Goal: Task Accomplishment & Management: Complete application form

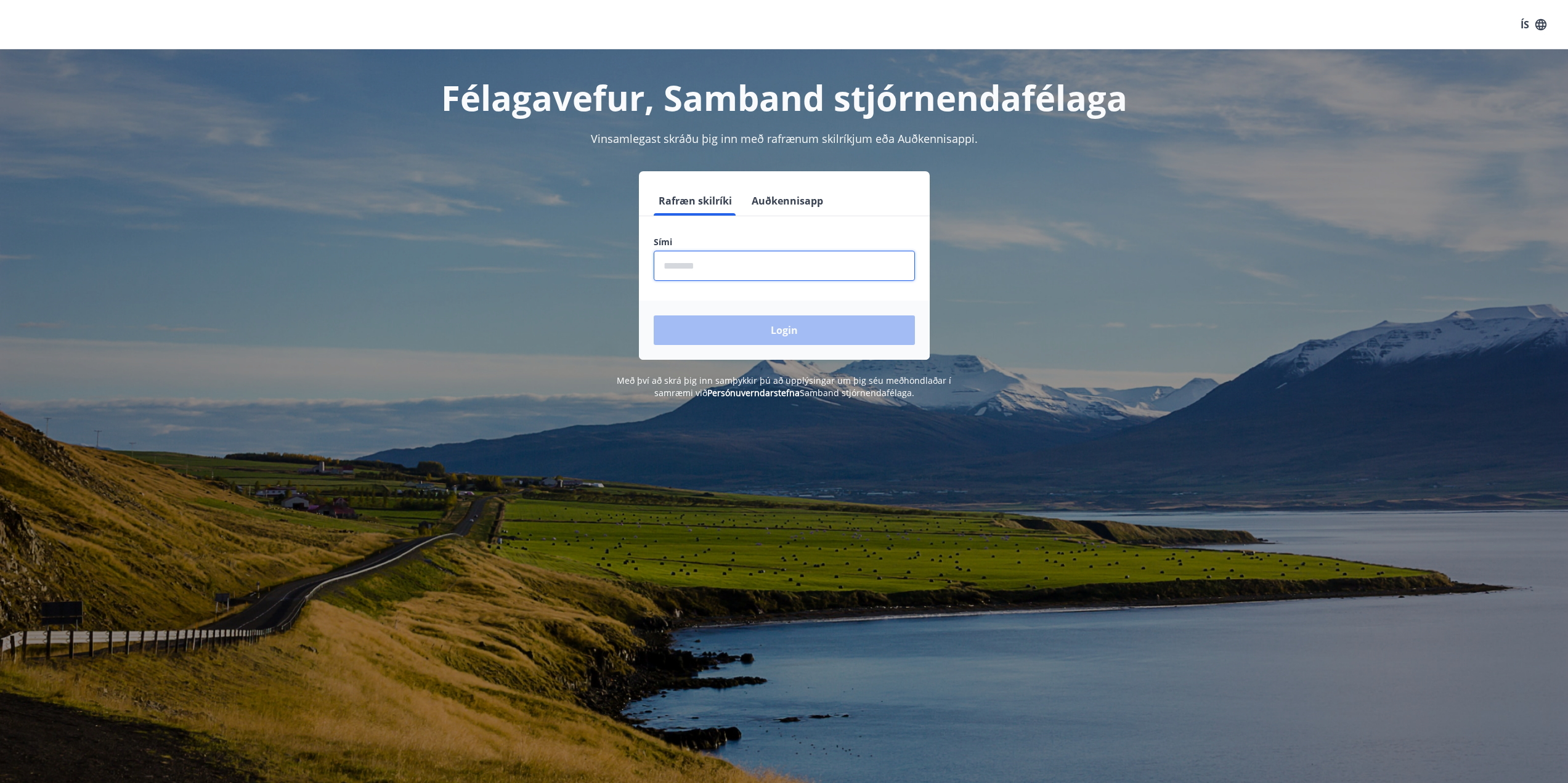
click at [759, 272] on input "phone" at bounding box center [785, 266] width 262 height 30
type input "********"
click at [764, 327] on button "Login" at bounding box center [785, 330] width 262 height 30
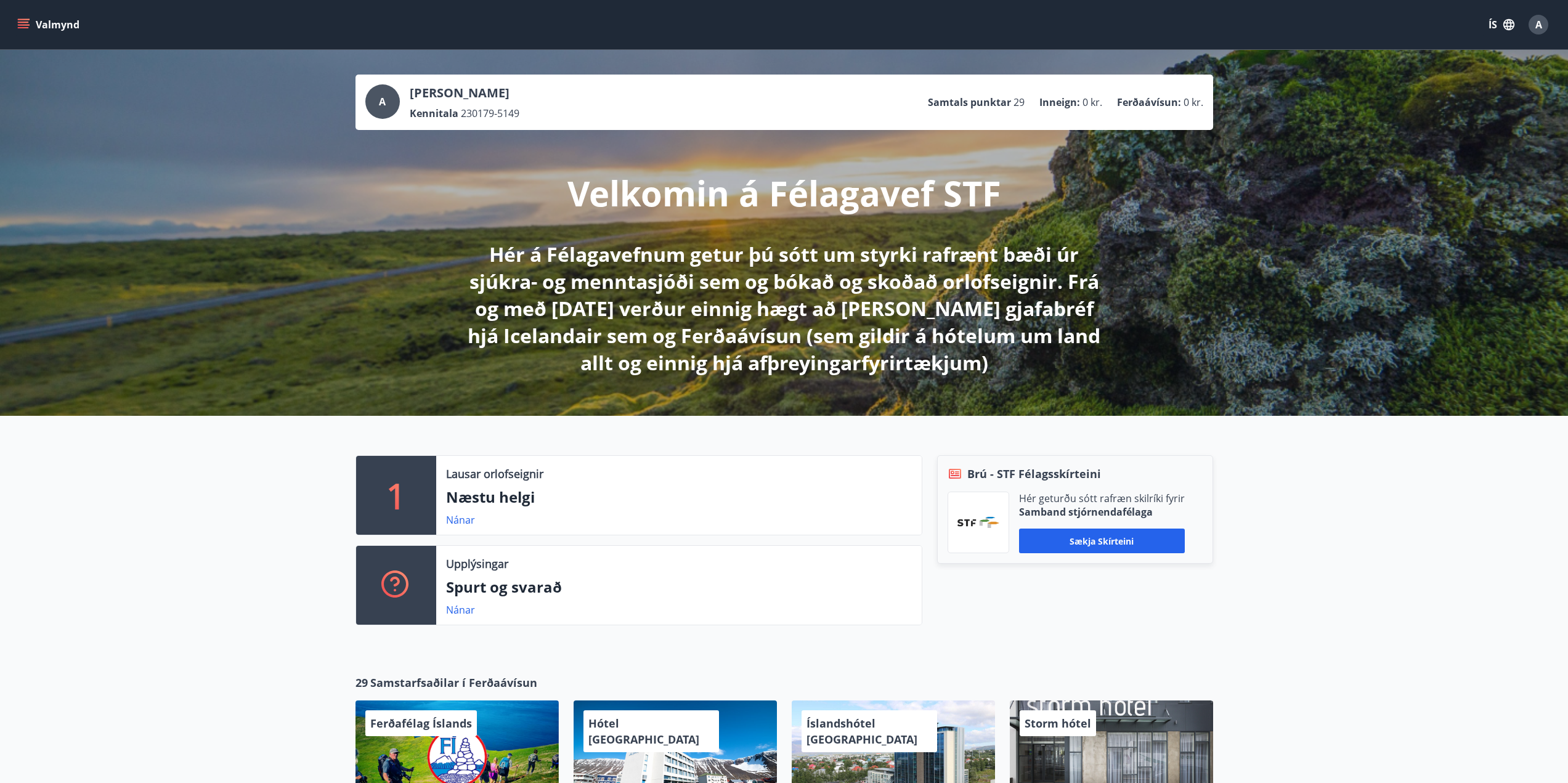
click at [23, 22] on icon "menu" at bounding box center [23, 22] width 11 height 1
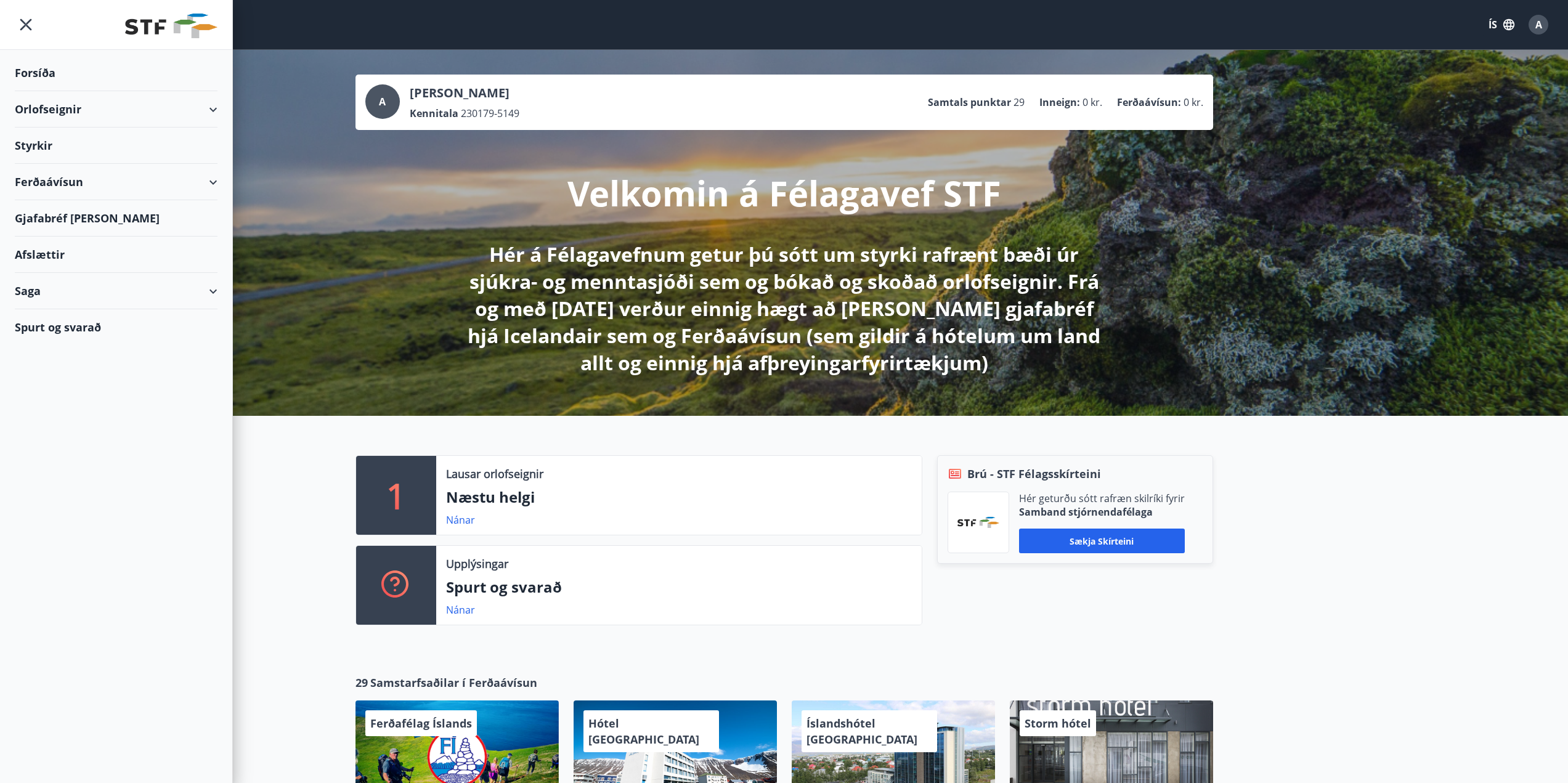
click at [43, 91] on div "Styrkir" at bounding box center [116, 73] width 203 height 37
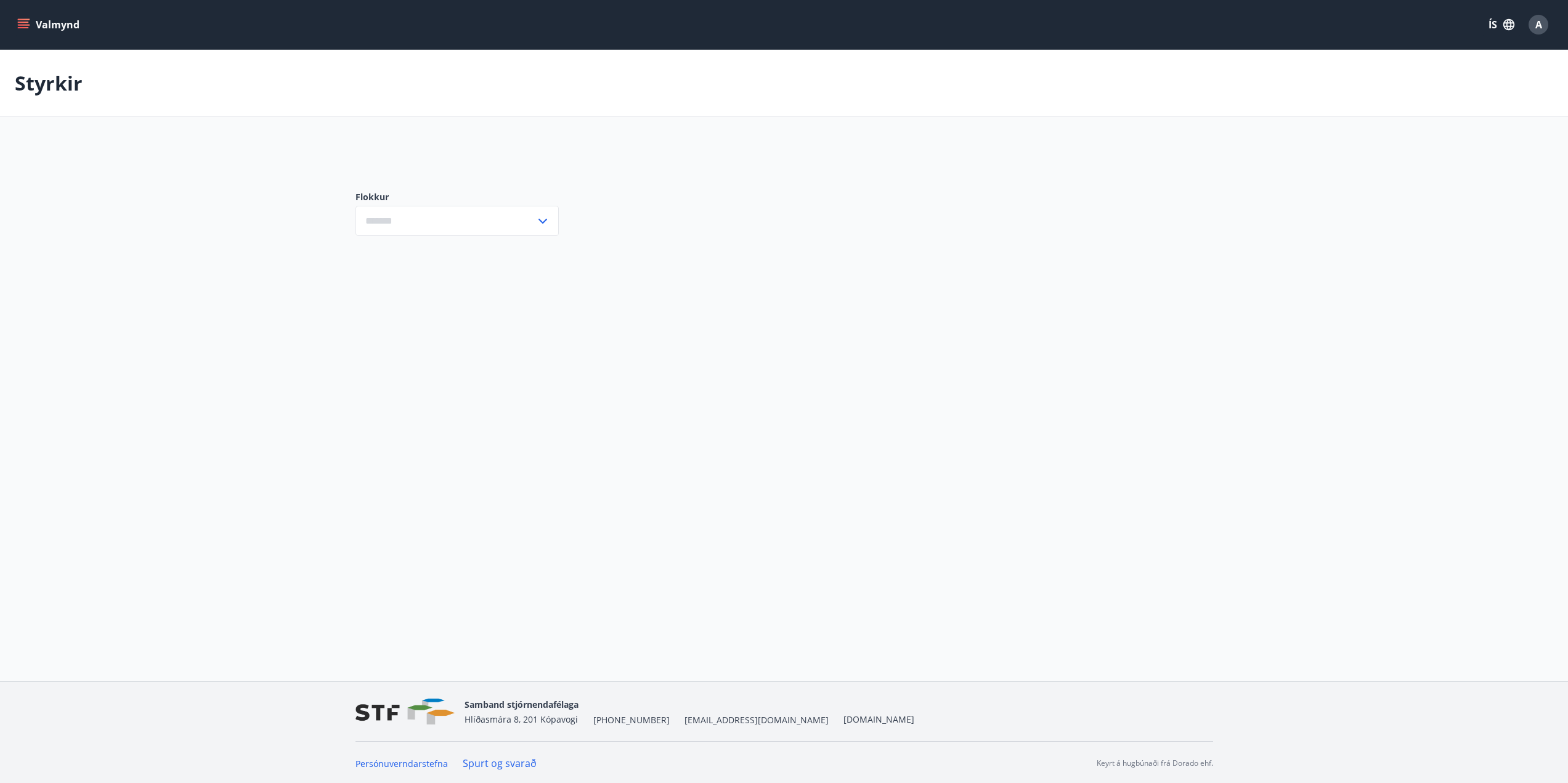
type input "***"
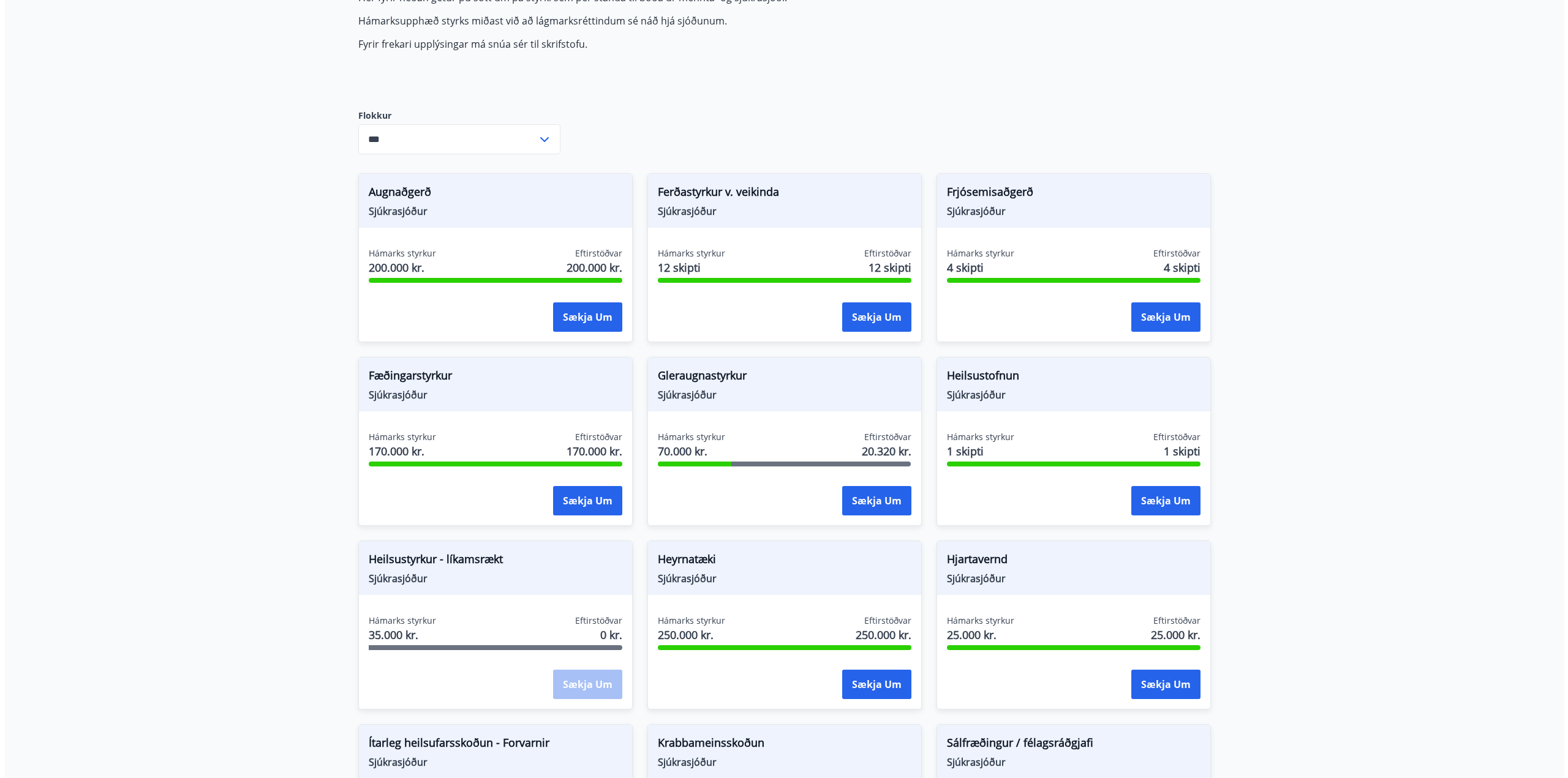
scroll to position [184, 0]
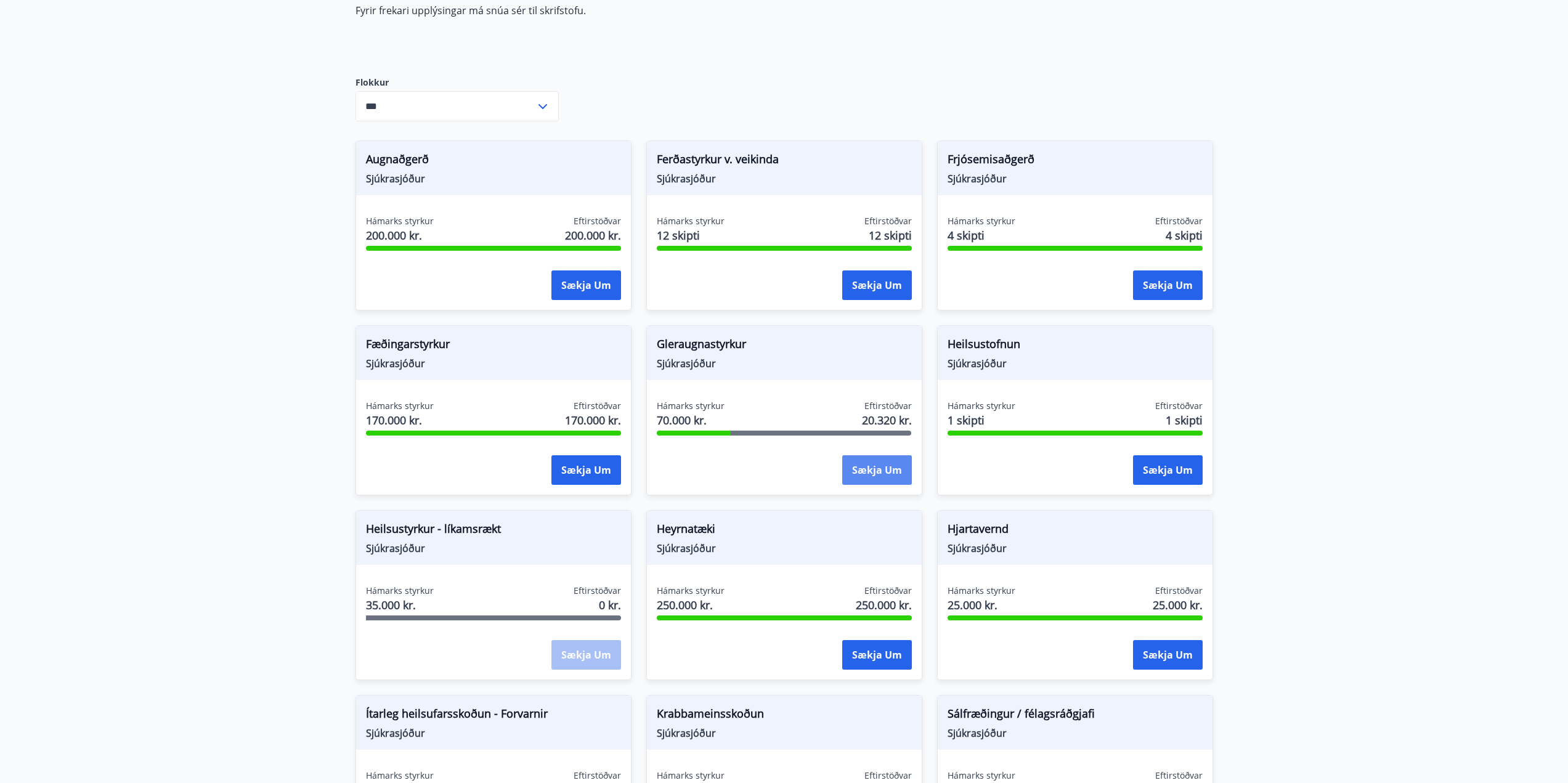
click at [867, 466] on button "Sækja um" at bounding box center [877, 470] width 70 height 30
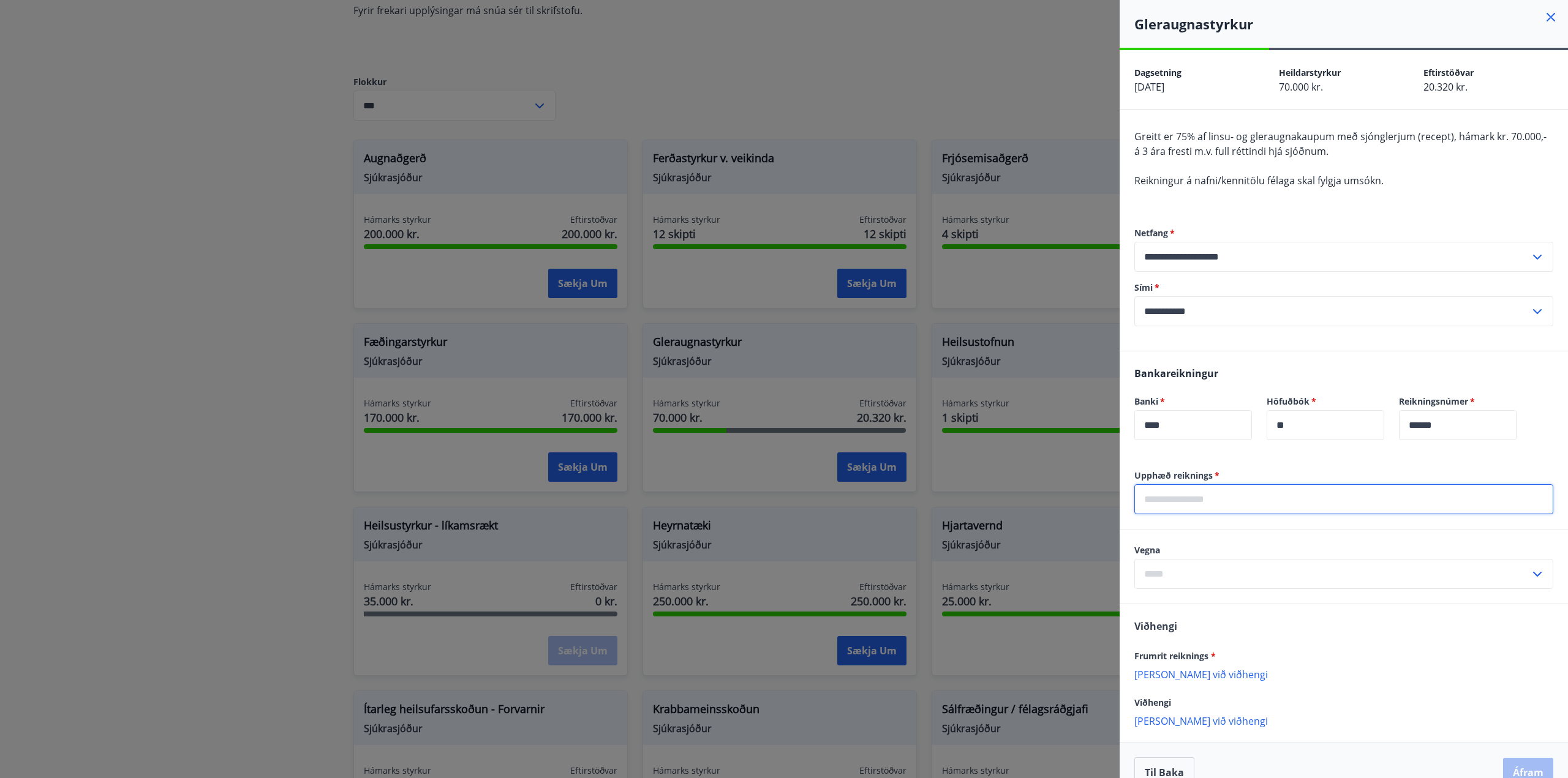
click at [1251, 503] on input "text" at bounding box center [1343, 499] width 419 height 30
type input "*****"
click at [1272, 575] on input "text" at bounding box center [1332, 573] width 395 height 30
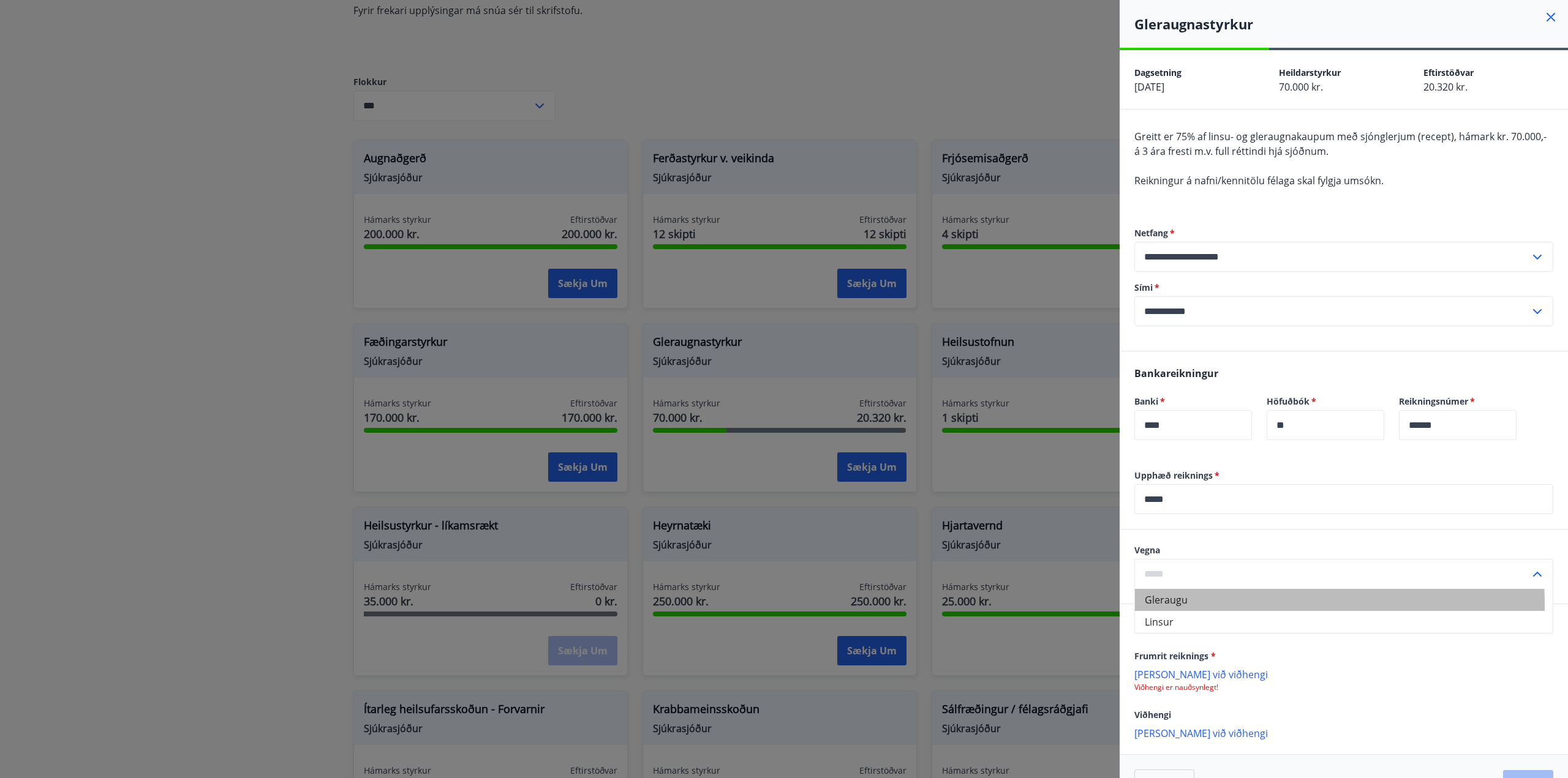
click at [1186, 604] on li "Gleraugu" at bounding box center [1344, 600] width 418 height 22
type input "********"
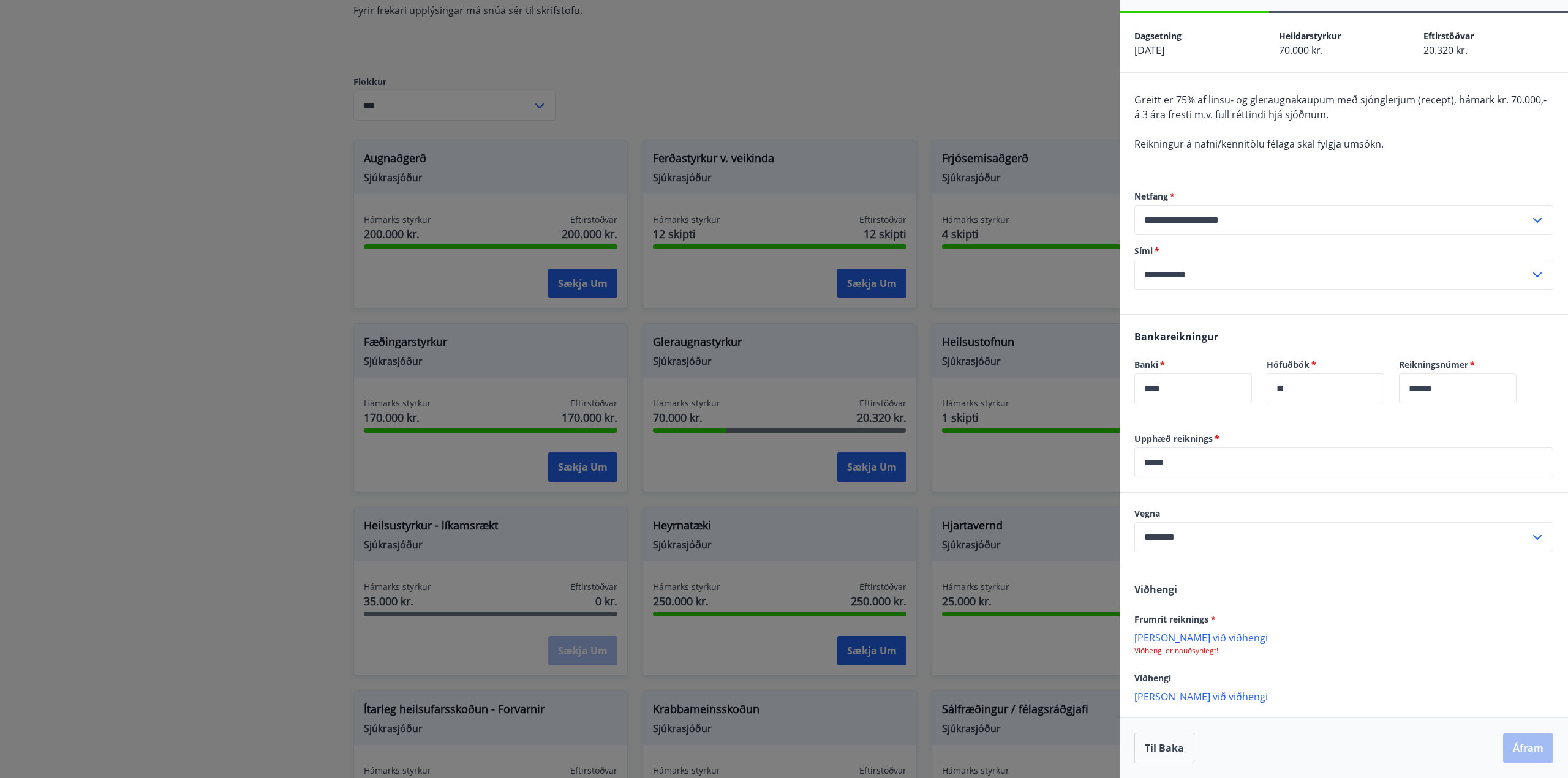
click at [1191, 641] on p "[PERSON_NAME] við viðhengi" at bounding box center [1343, 638] width 419 height 13
click at [1518, 747] on button "Áfram" at bounding box center [1528, 748] width 50 height 29
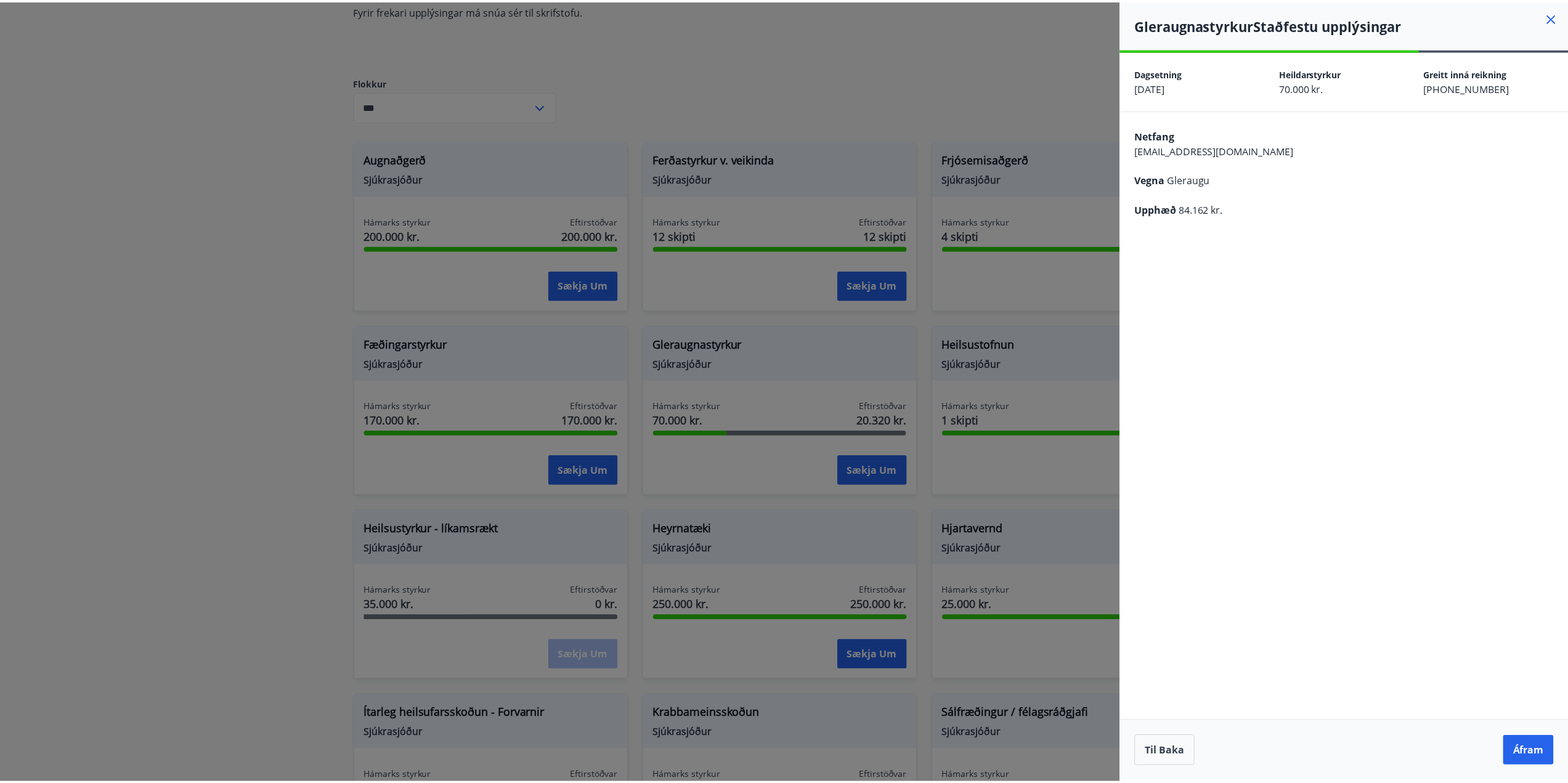
scroll to position [0, 0]
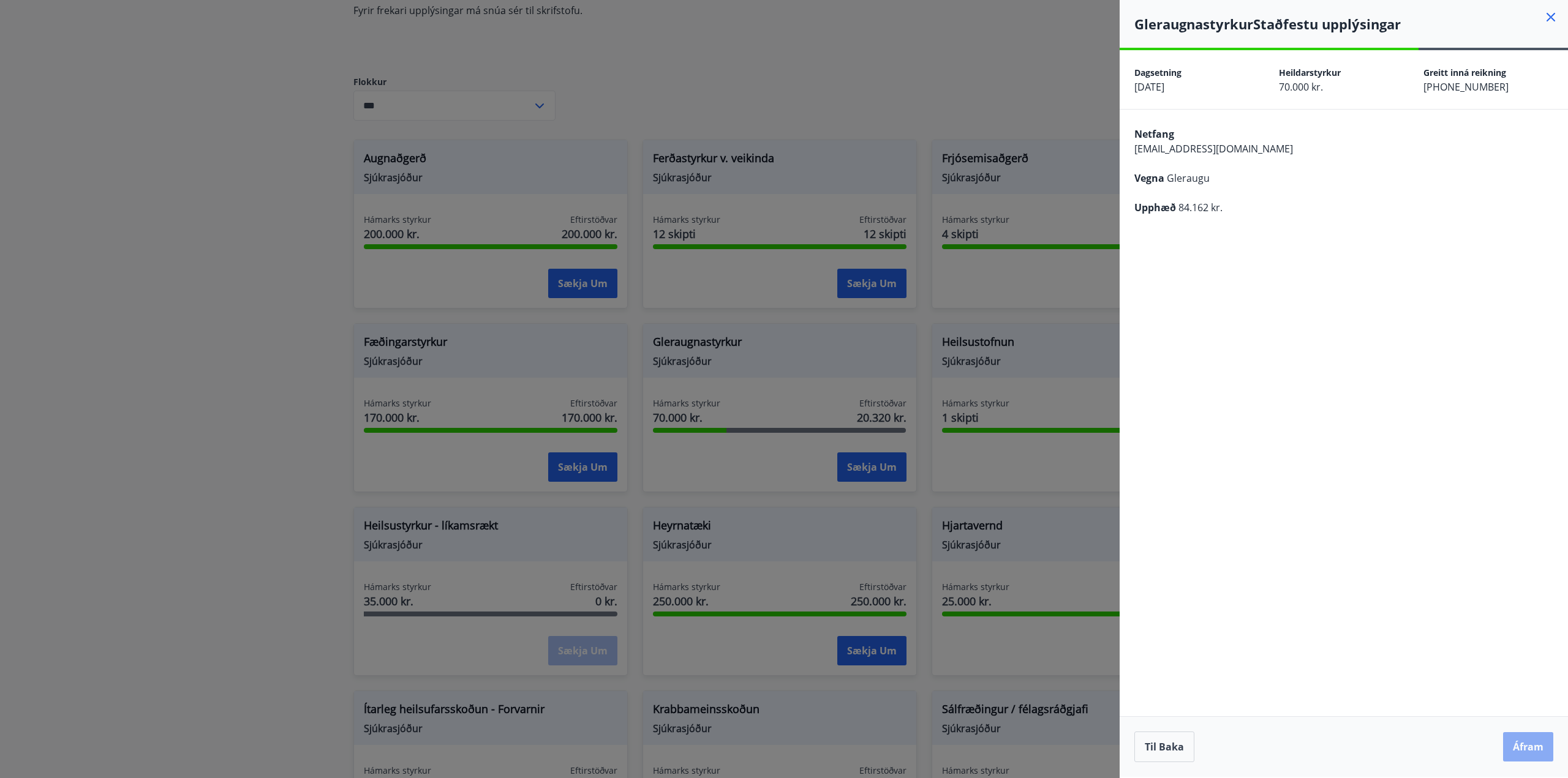
click at [1522, 746] on button "Áfram" at bounding box center [1528, 747] width 50 height 29
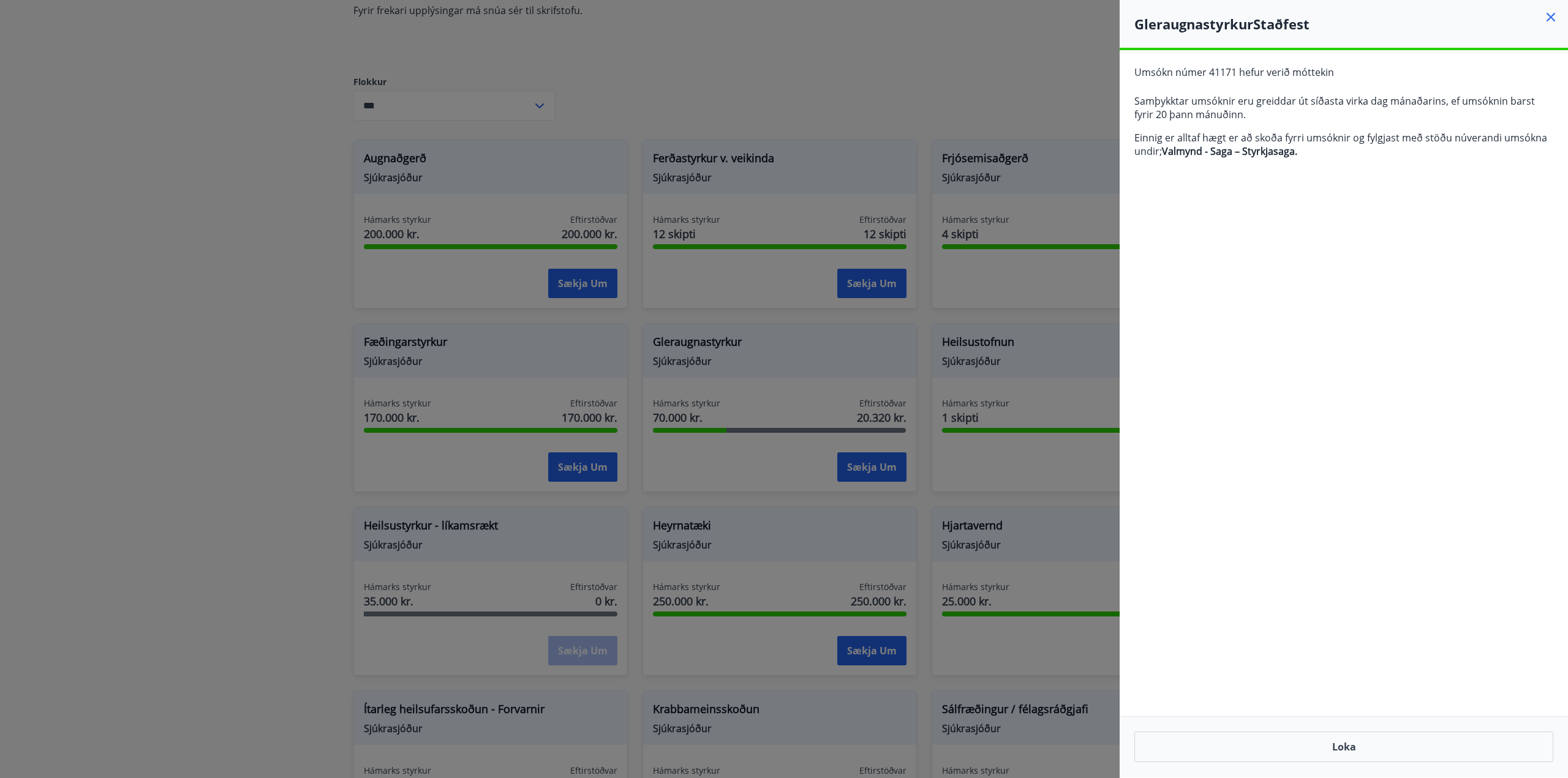
click at [1554, 17] on icon at bounding box center [1550, 17] width 15 height 15
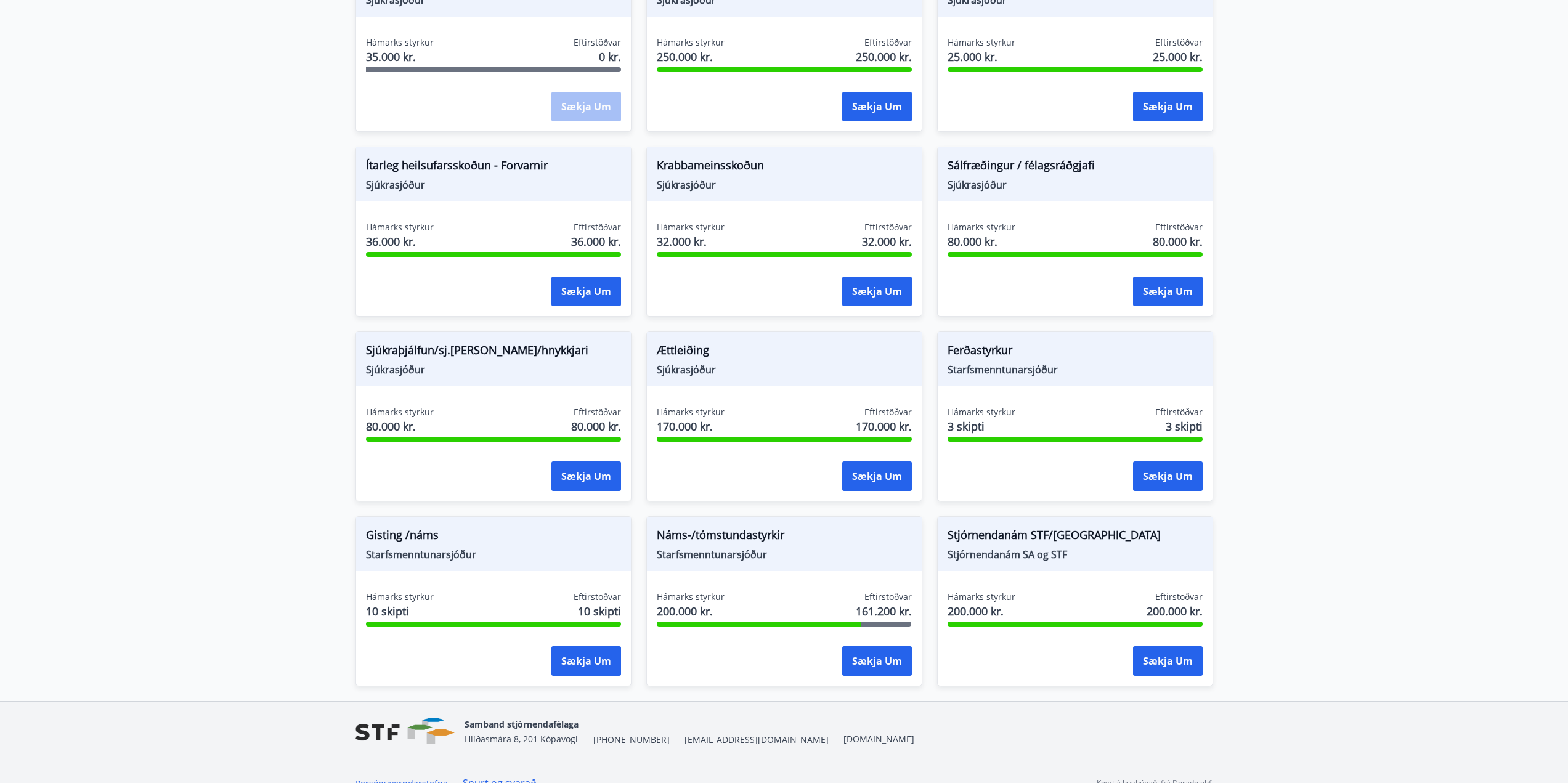
scroll to position [755, 0]
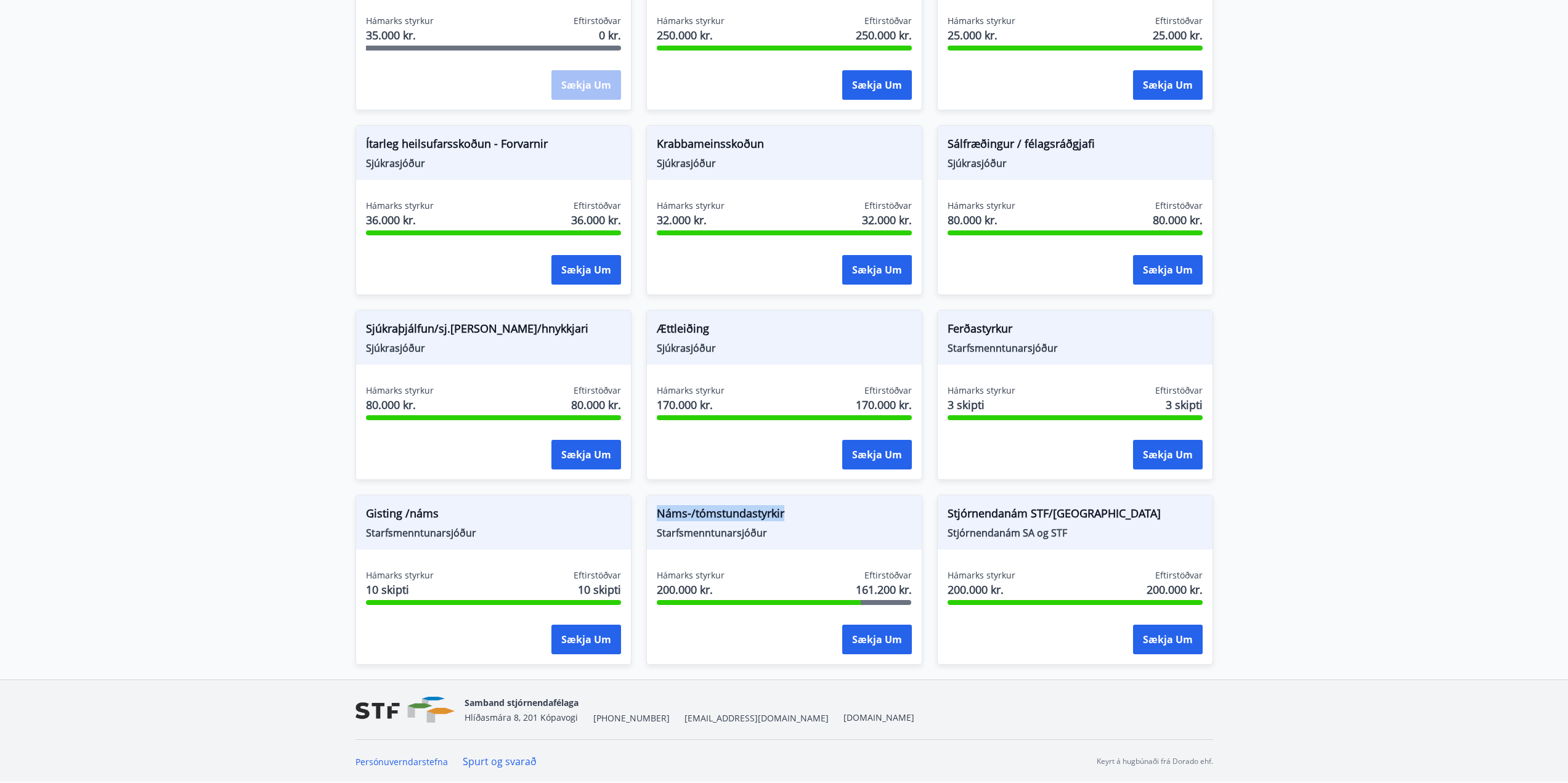
drag, startPoint x: 656, startPoint y: 514, endPoint x: 804, endPoint y: 515, distance: 148.0
click at [804, 515] on span "Náms-/tómstundastyrkir" at bounding box center [784, 516] width 255 height 21
click at [807, 515] on span "Náms-/tómstundastyrkir" at bounding box center [784, 516] width 255 height 21
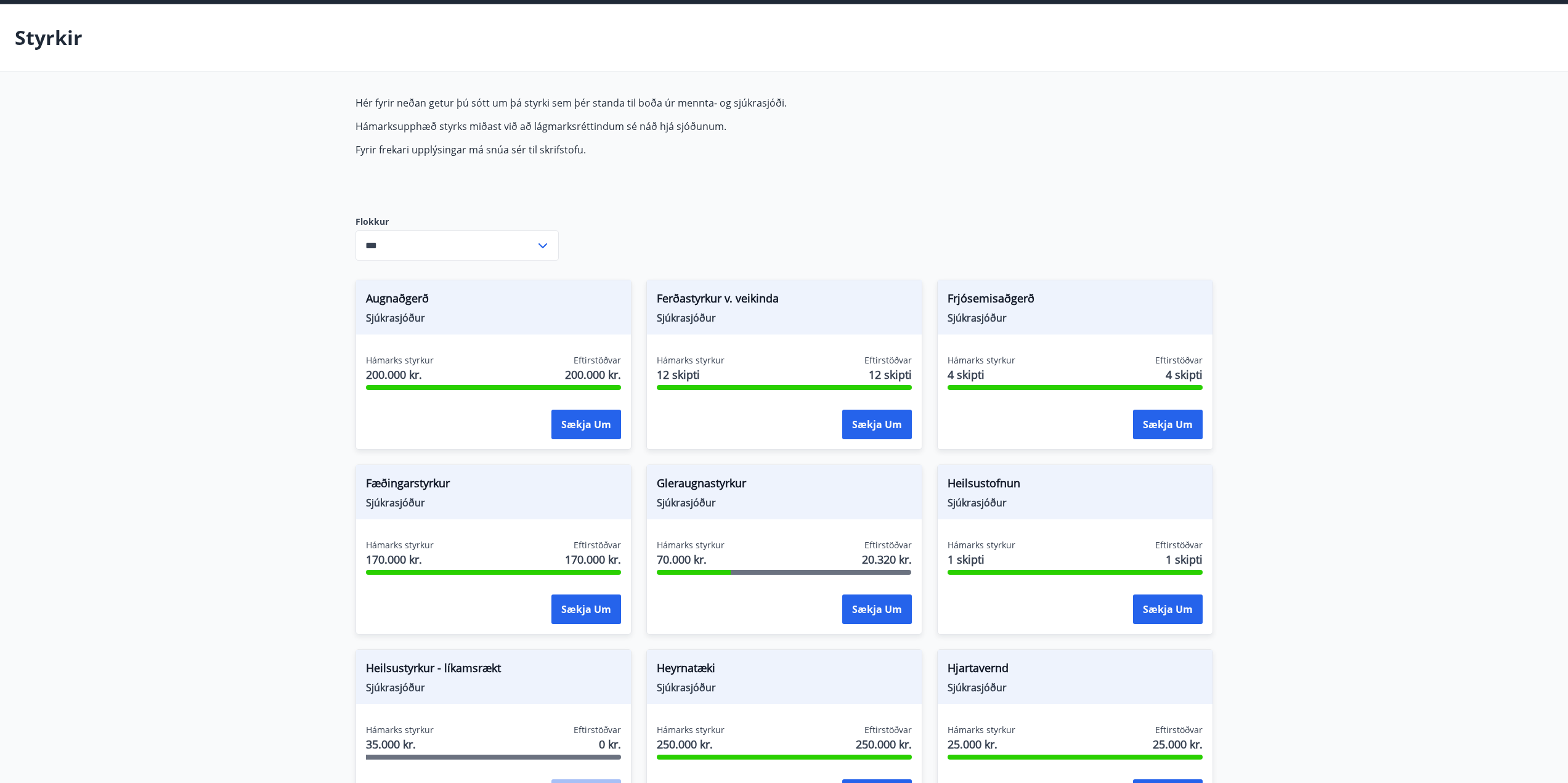
scroll to position [0, 0]
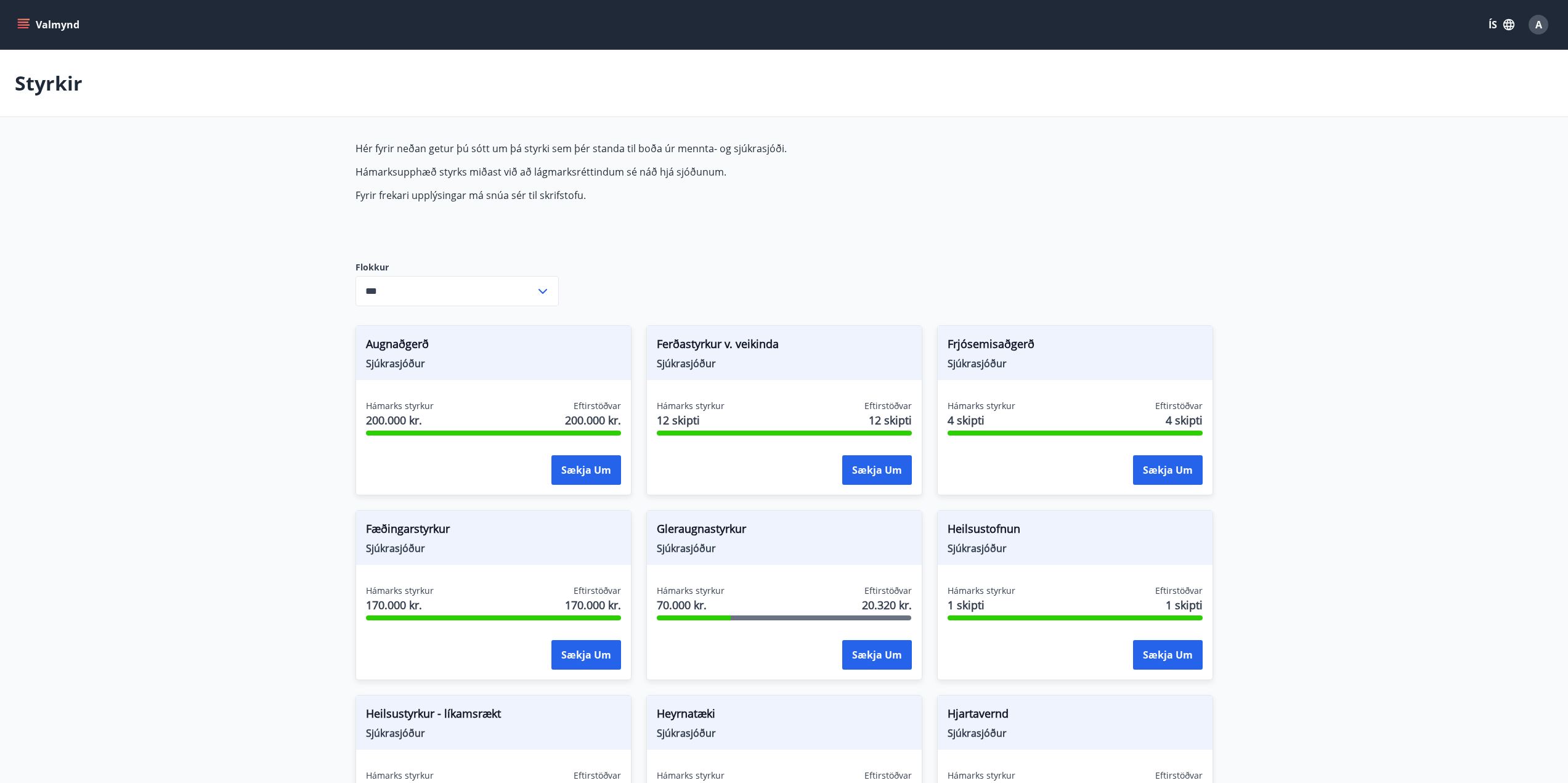
click at [23, 24] on icon "menu" at bounding box center [24, 25] width 13 height 13
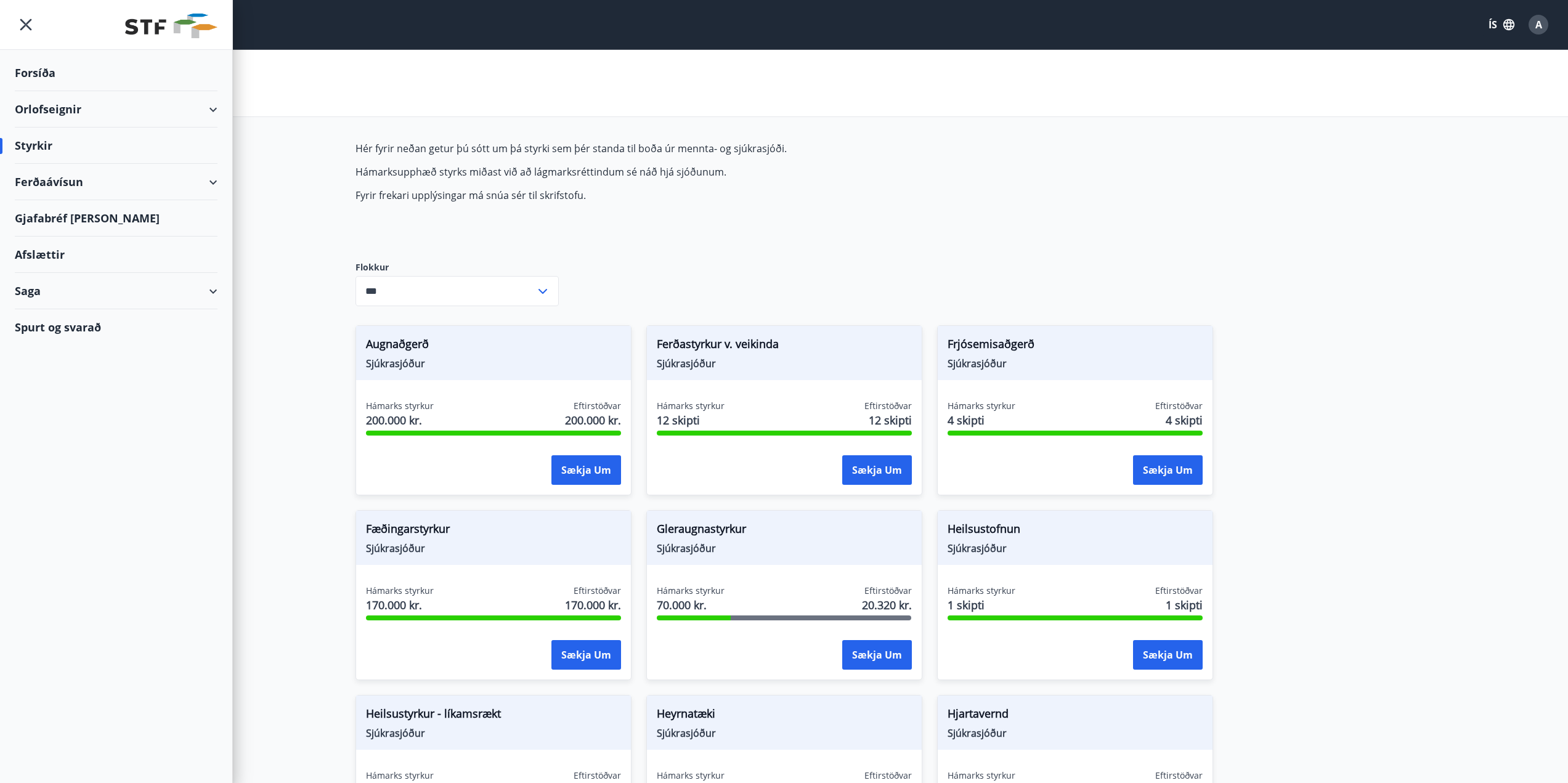
click at [48, 144] on div "Styrkir" at bounding box center [116, 145] width 203 height 37
click at [39, 289] on div "Saga" at bounding box center [116, 291] width 203 height 37
click at [79, 451] on div "Styrkjasaga" at bounding box center [116, 451] width 183 height 26
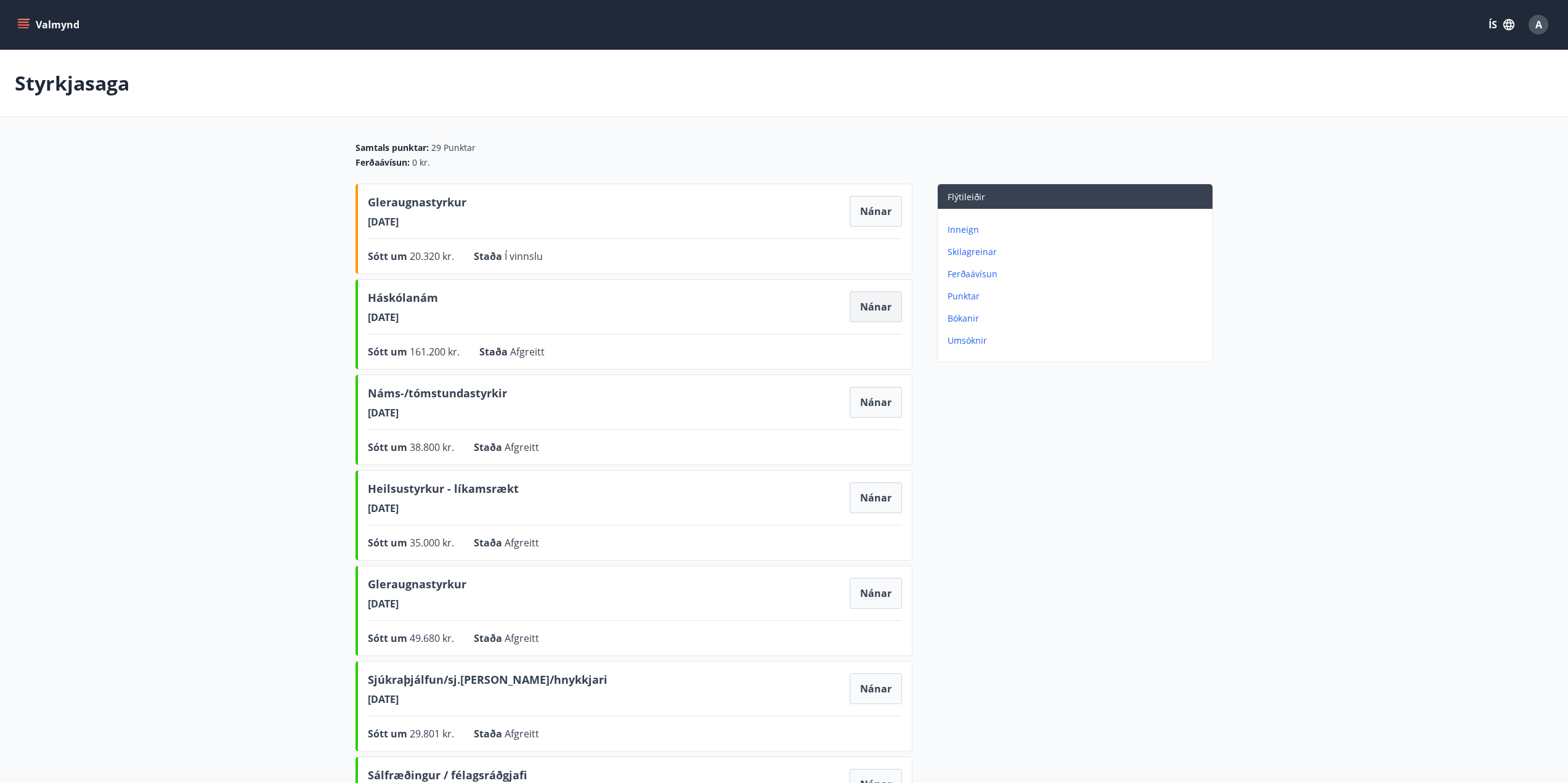
click at [865, 304] on button "Nánar" at bounding box center [876, 307] width 52 height 31
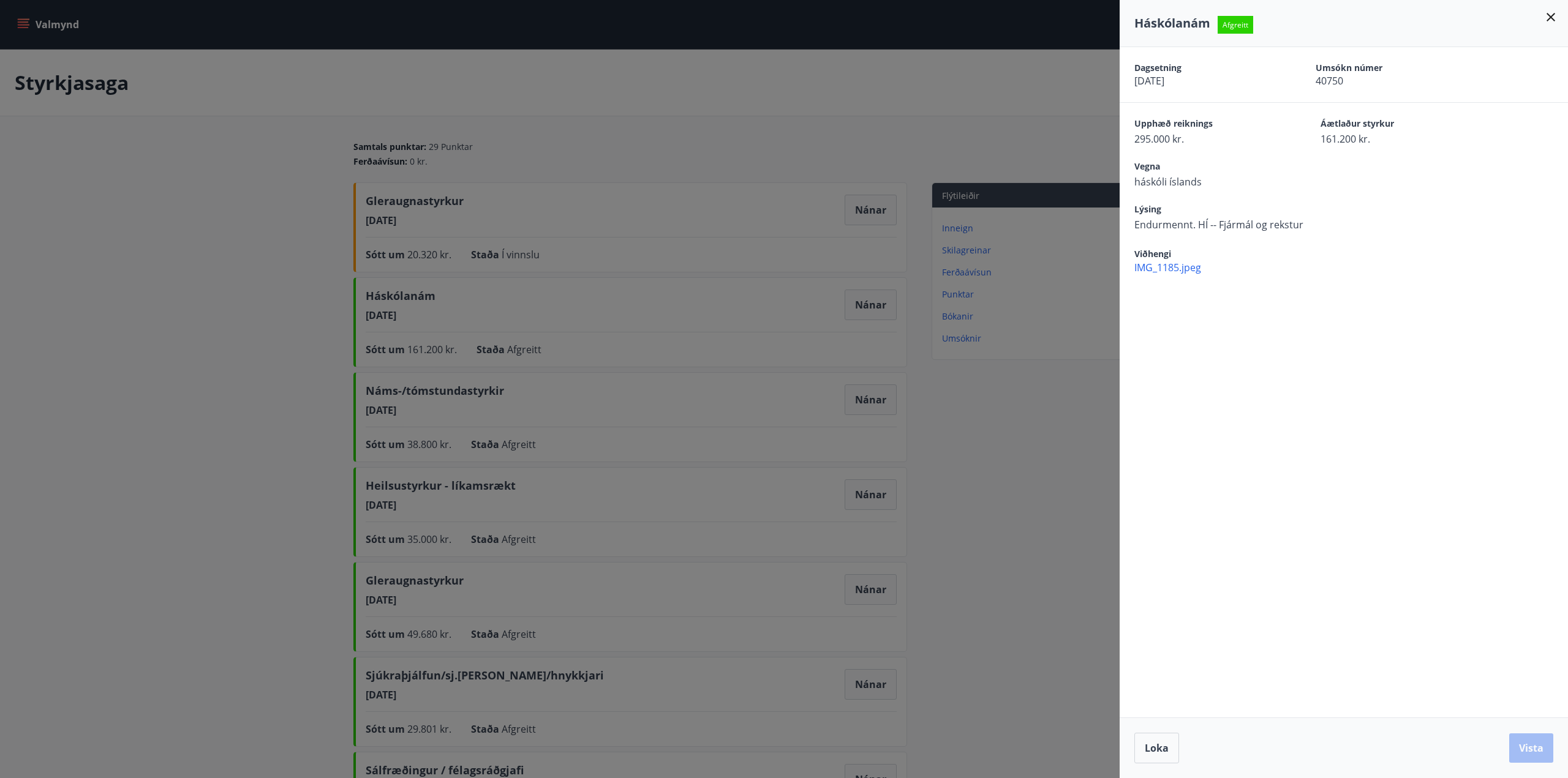
click at [688, 101] on div at bounding box center [784, 389] width 1568 height 778
